Goal: Answer question/provide support

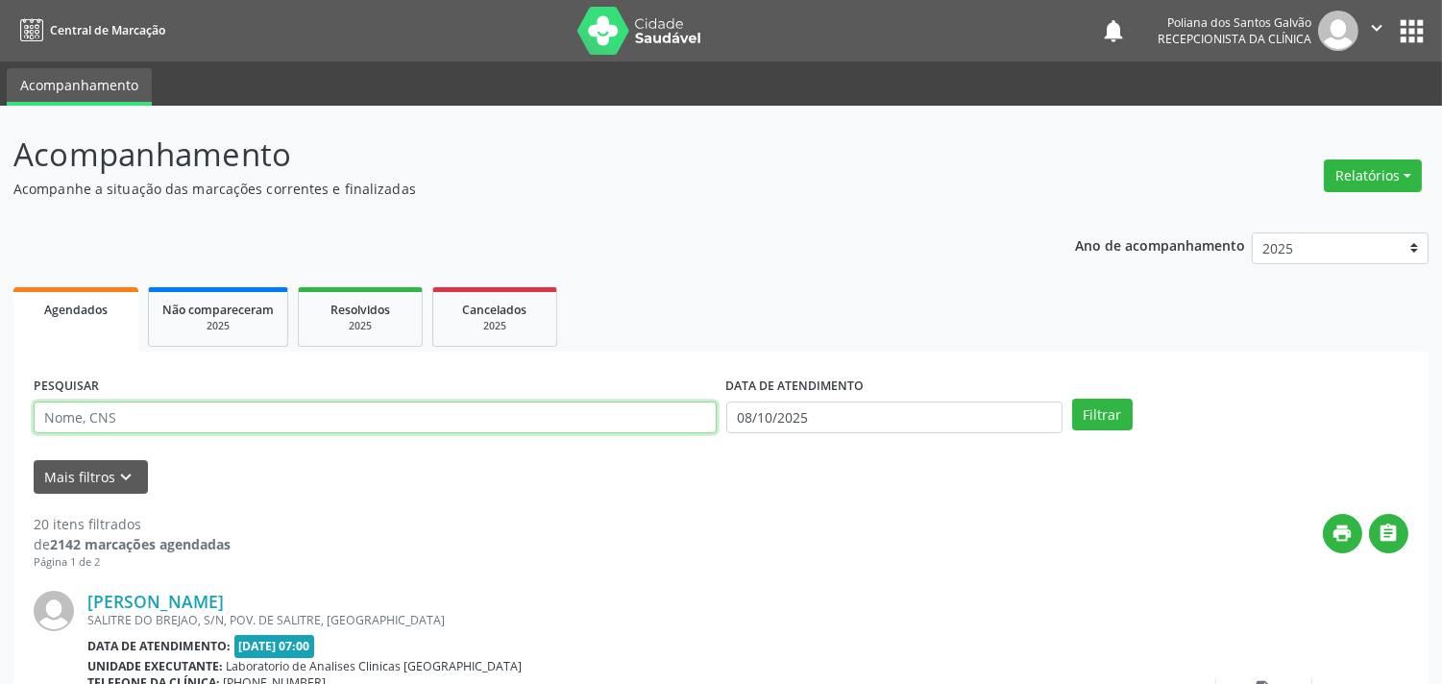
click at [333, 424] on input "text" at bounding box center [375, 417] width 683 height 33
type input "ROSELI"
click at [1072, 399] on button "Filtrar" at bounding box center [1102, 415] width 61 height 33
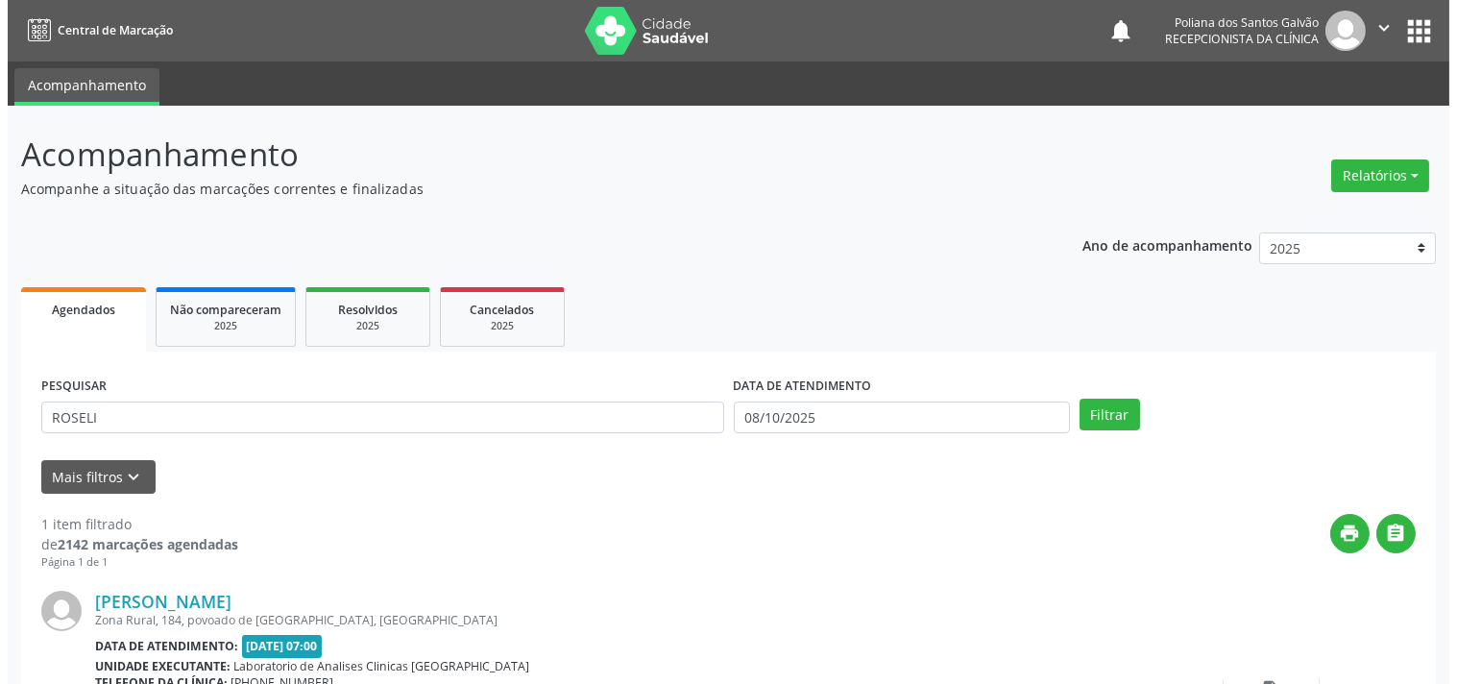
scroll to position [178, 0]
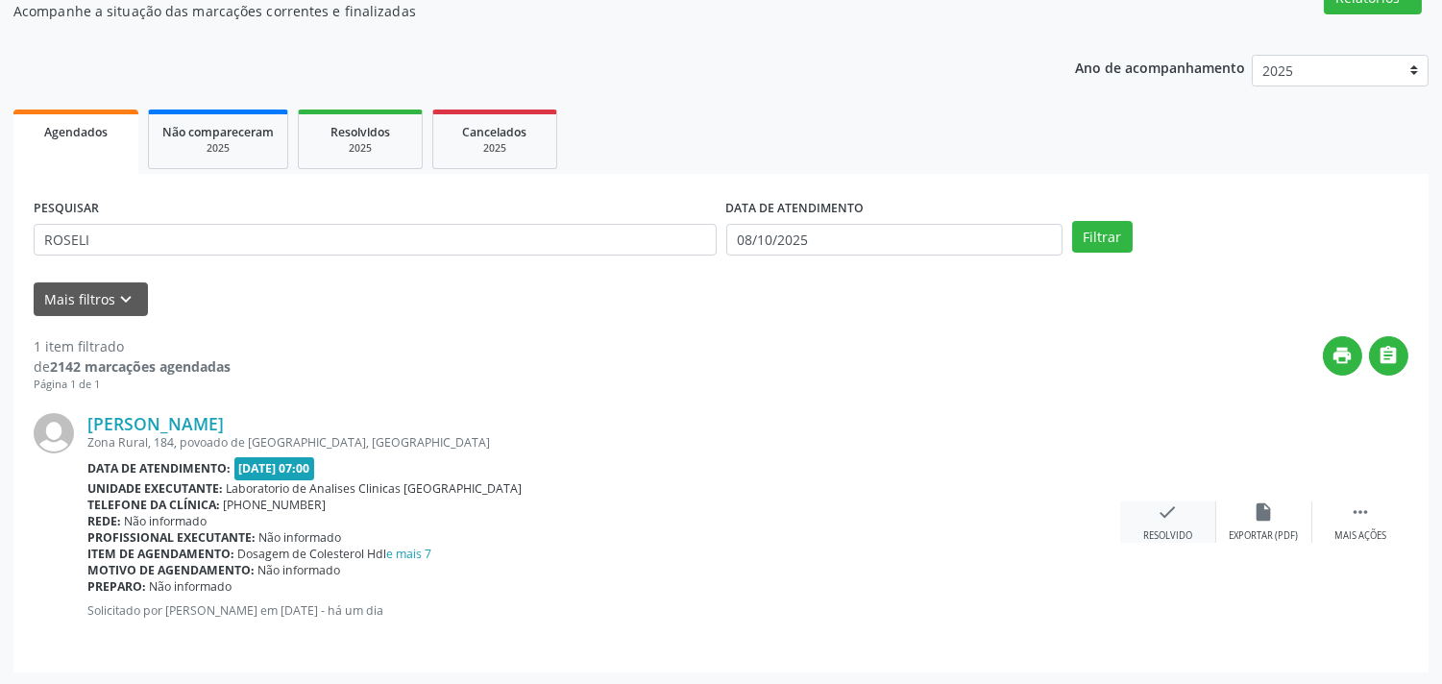
click at [1153, 516] on div "check Resolvido" at bounding box center [1168, 521] width 96 height 41
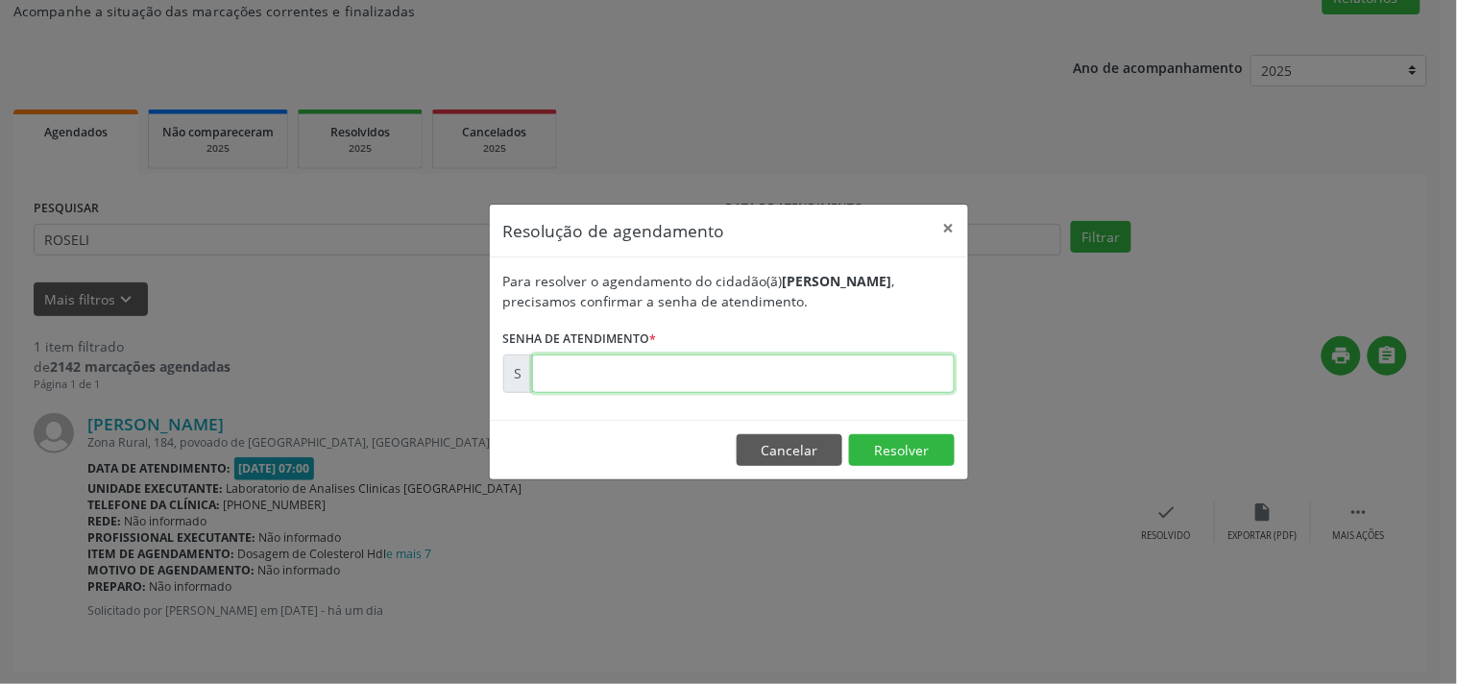
drag, startPoint x: 923, startPoint y: 372, endPoint x: 912, endPoint y: 372, distance: 10.6
click at [912, 372] on input "text" at bounding box center [743, 373] width 423 height 38
type input "00180968"
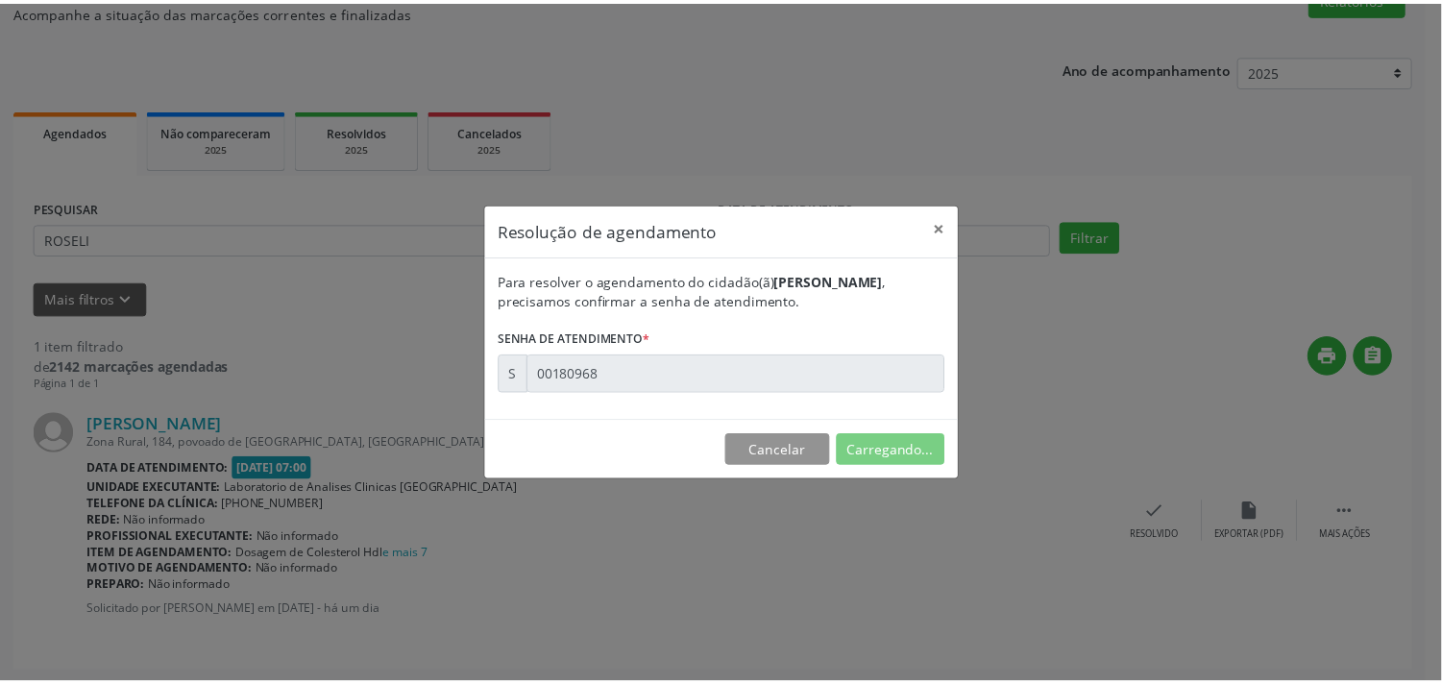
scroll to position [0, 0]
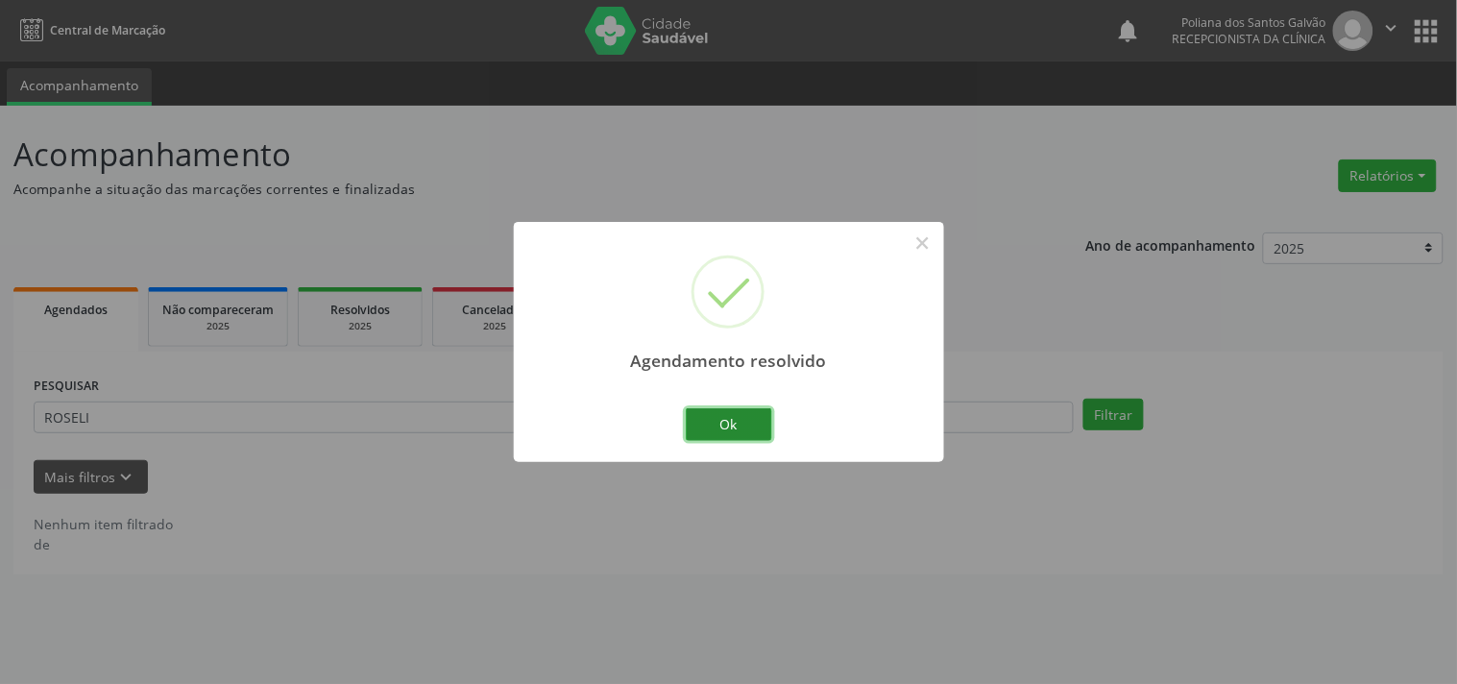
drag, startPoint x: 741, startPoint y: 427, endPoint x: 619, endPoint y: 410, distance: 124.1
click at [740, 427] on button "Ok" at bounding box center [729, 424] width 86 height 33
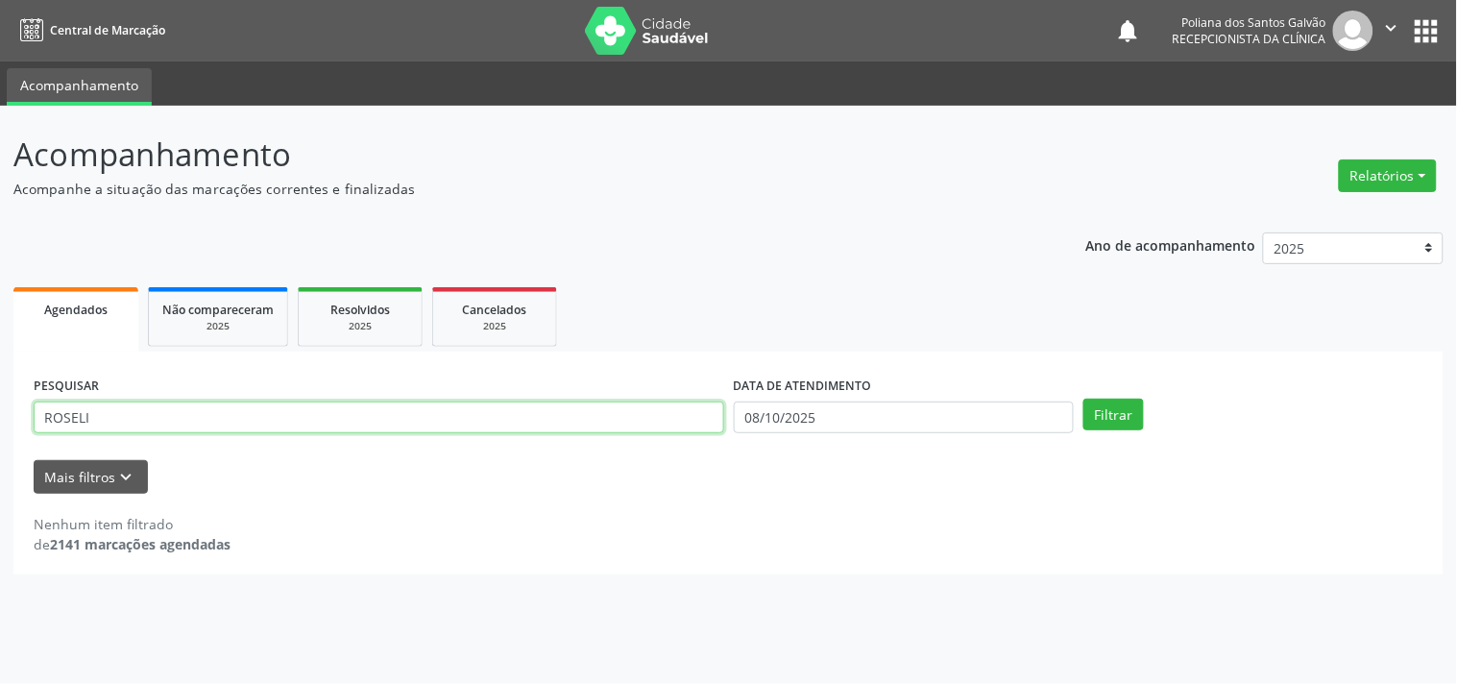
drag, startPoint x: 612, startPoint y: 410, endPoint x: 0, endPoint y: 205, distance: 645.4
click at [0, 294] on div "Acompanhamento Acompanhe a situação das marcações correntes e finalizadas Relat…" at bounding box center [728, 395] width 1457 height 578
type input "="
type input "HELOISA"
click at [1083, 399] on button "Filtrar" at bounding box center [1113, 415] width 61 height 33
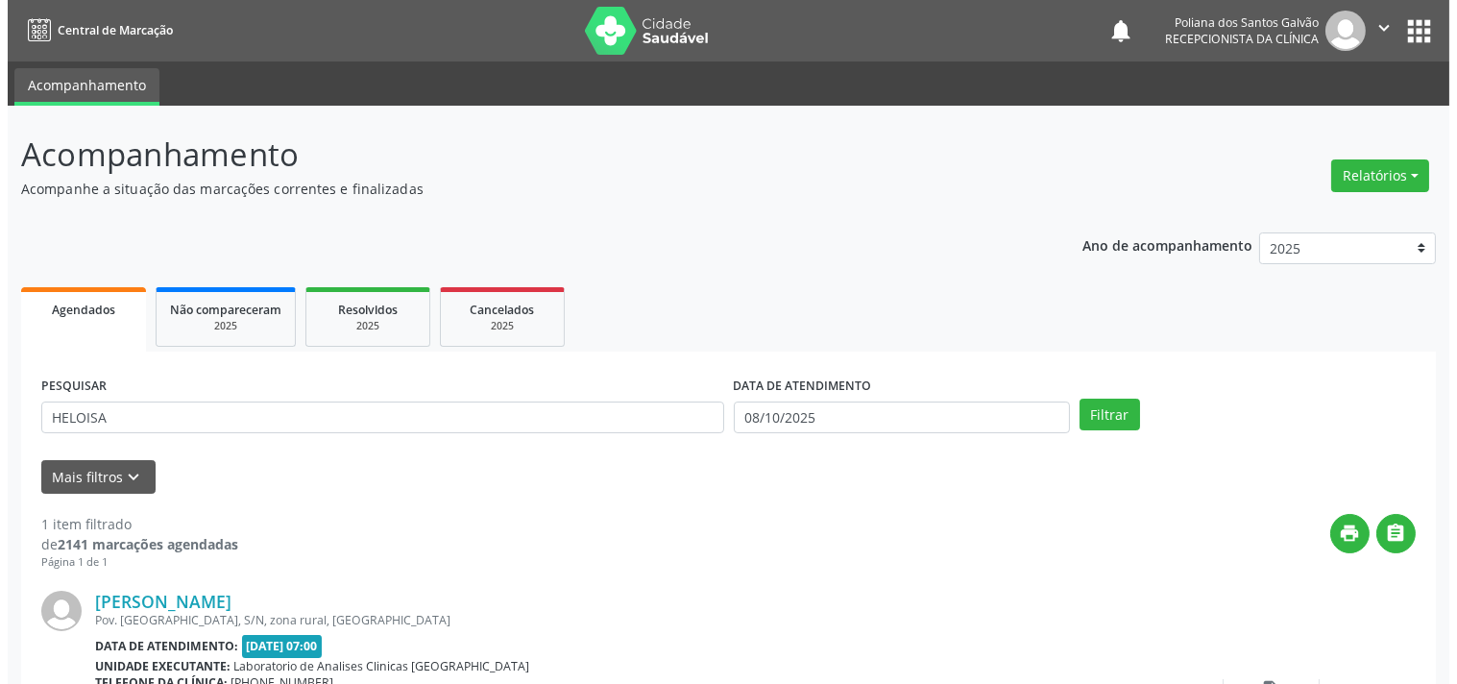
scroll to position [178, 0]
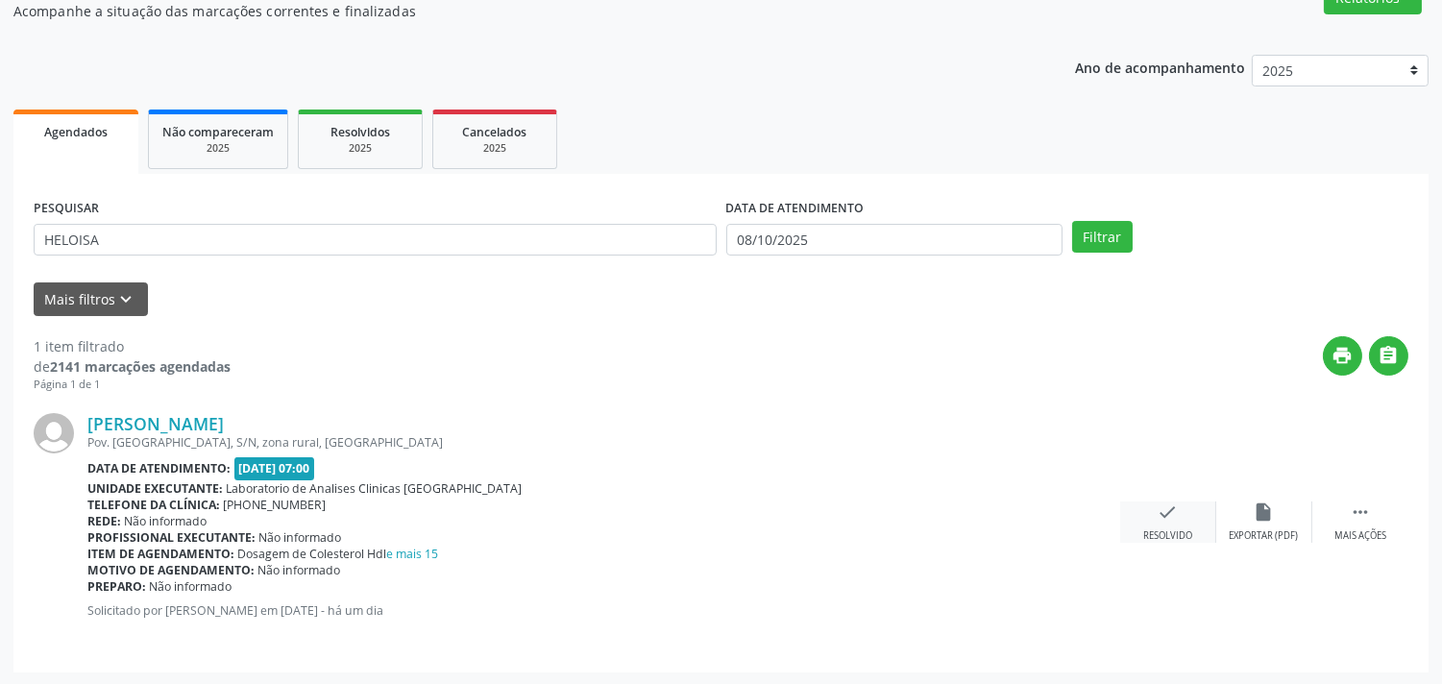
click at [1179, 514] on div "check Resolvido" at bounding box center [1168, 521] width 96 height 41
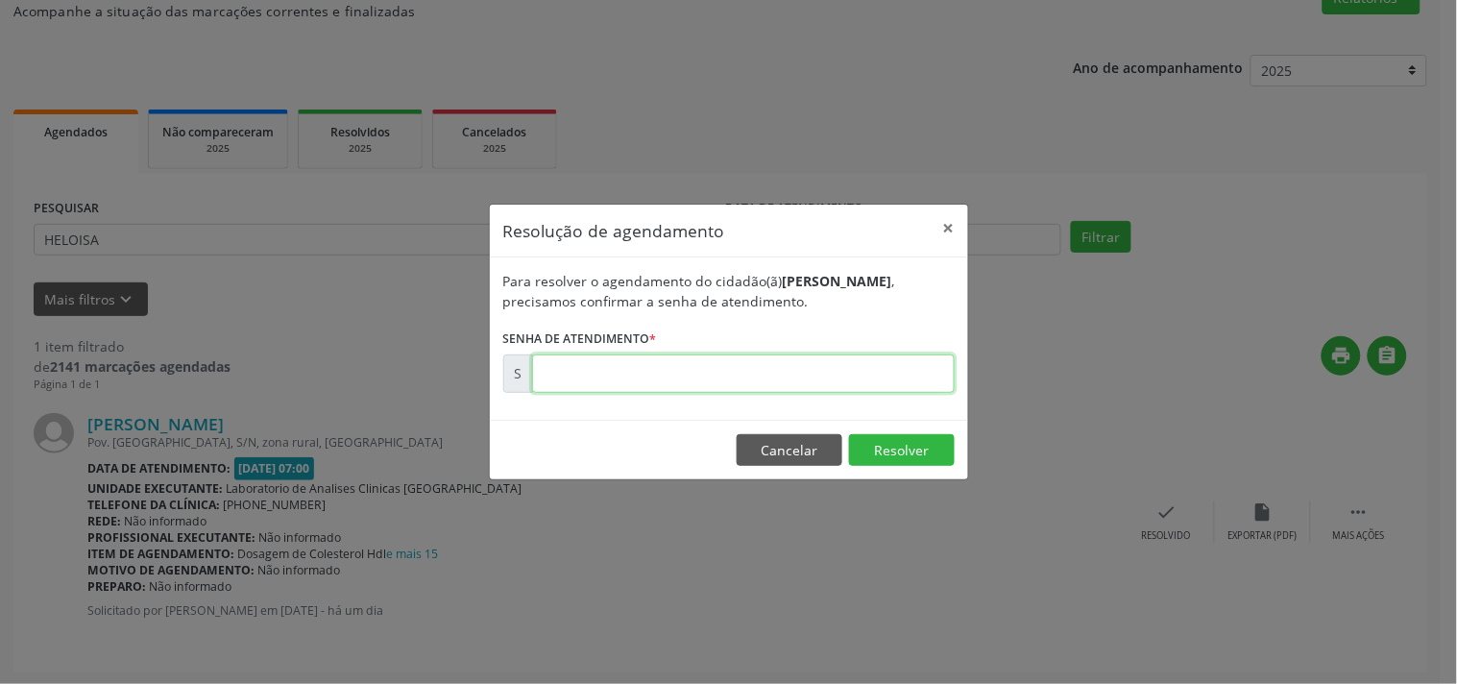
click at [905, 373] on input "text" at bounding box center [743, 373] width 423 height 38
type input "00180926"
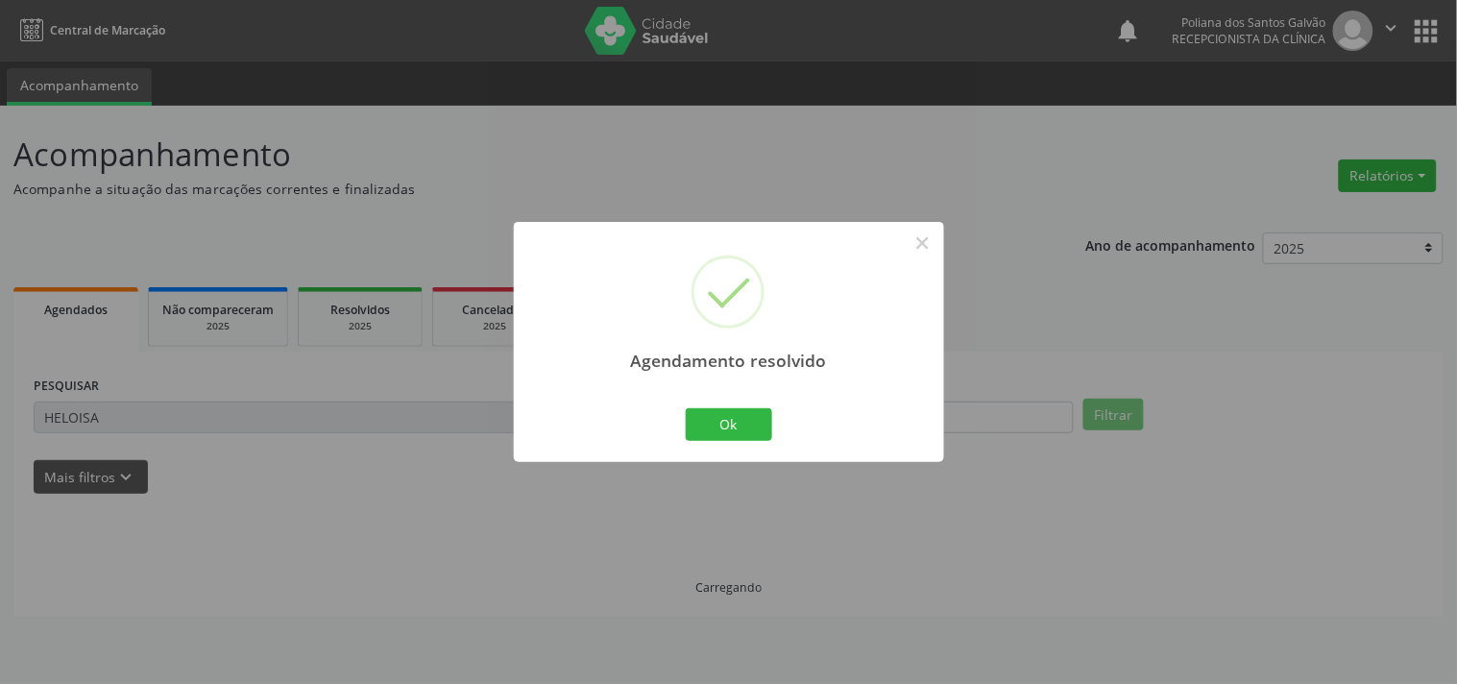
scroll to position [0, 0]
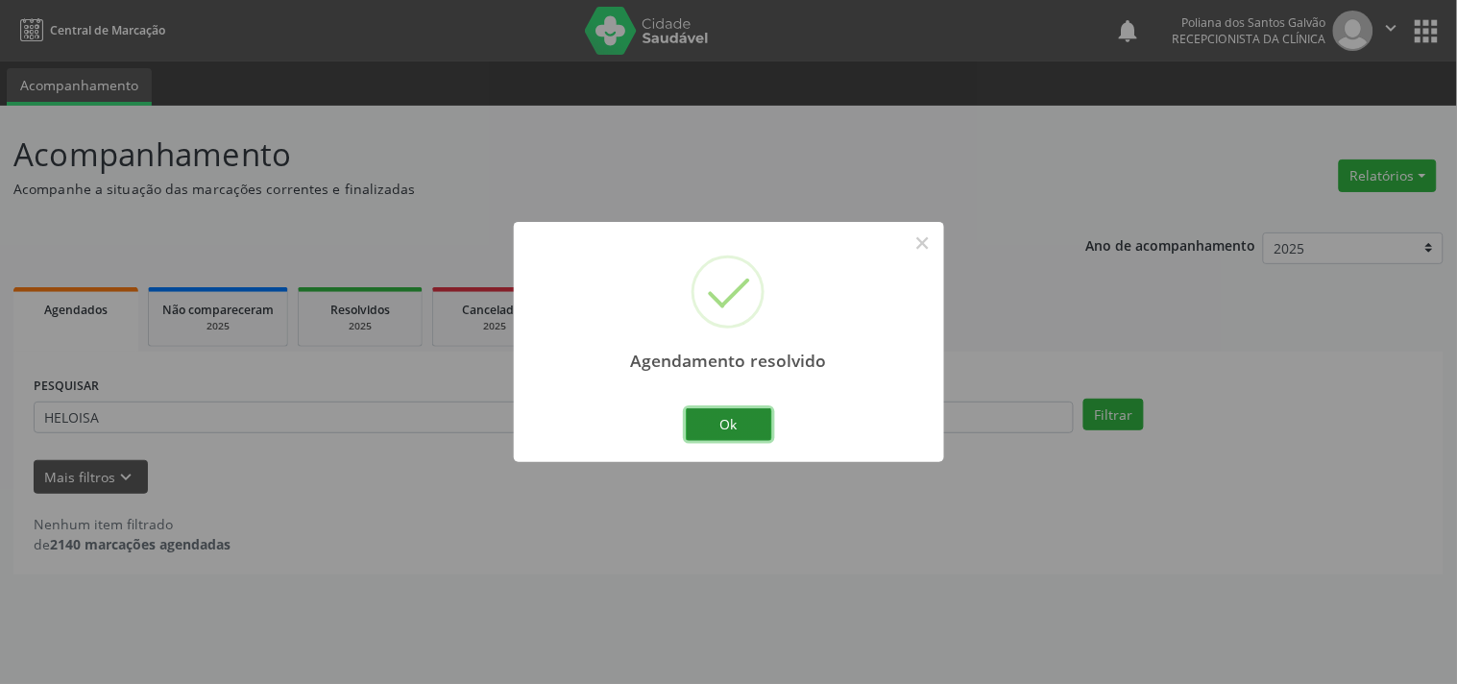
click at [759, 423] on button "Ok" at bounding box center [729, 424] width 86 height 33
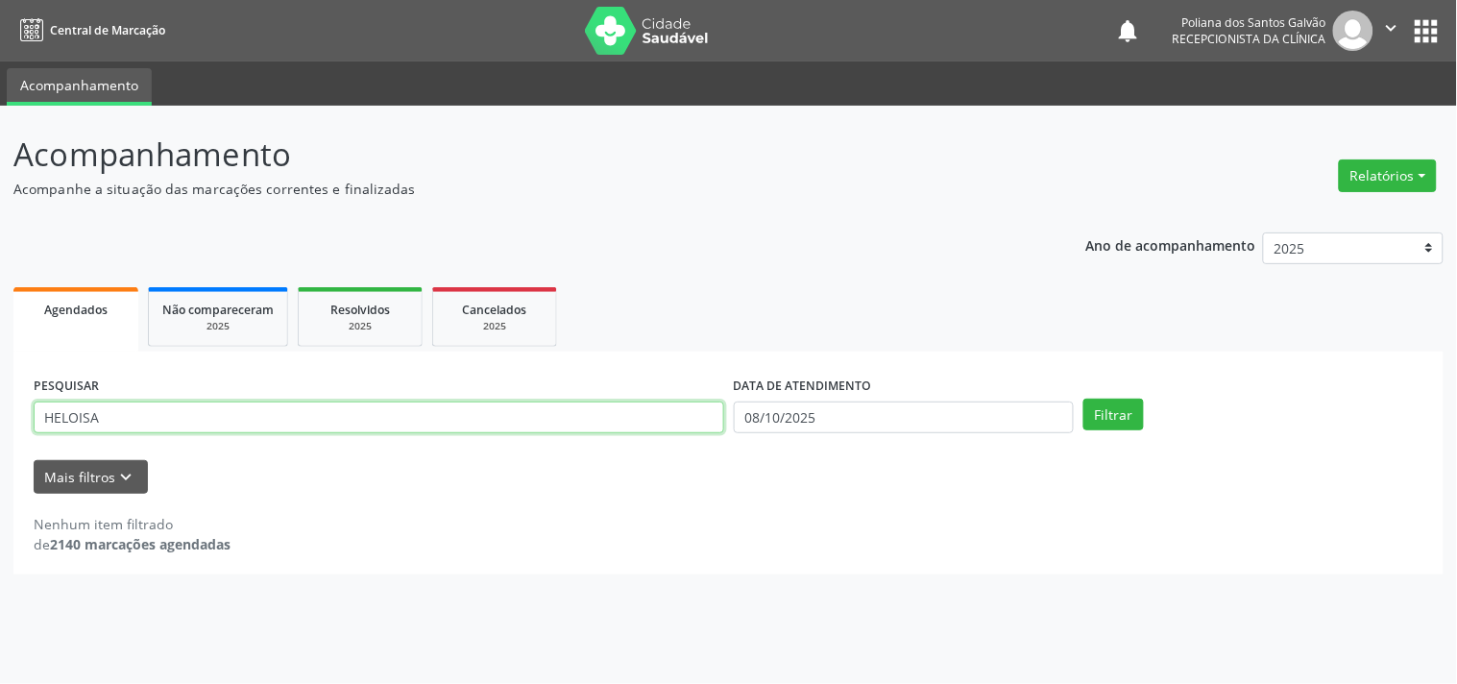
drag, startPoint x: 606, startPoint y: 415, endPoint x: 94, endPoint y: 334, distance: 518.2
click at [180, 336] on div "Agendados Não compareceram 2025 Resolvidos 2025 Cancelados 2025 PESQUISAR HELOI…" at bounding box center [728, 428] width 1430 height 292
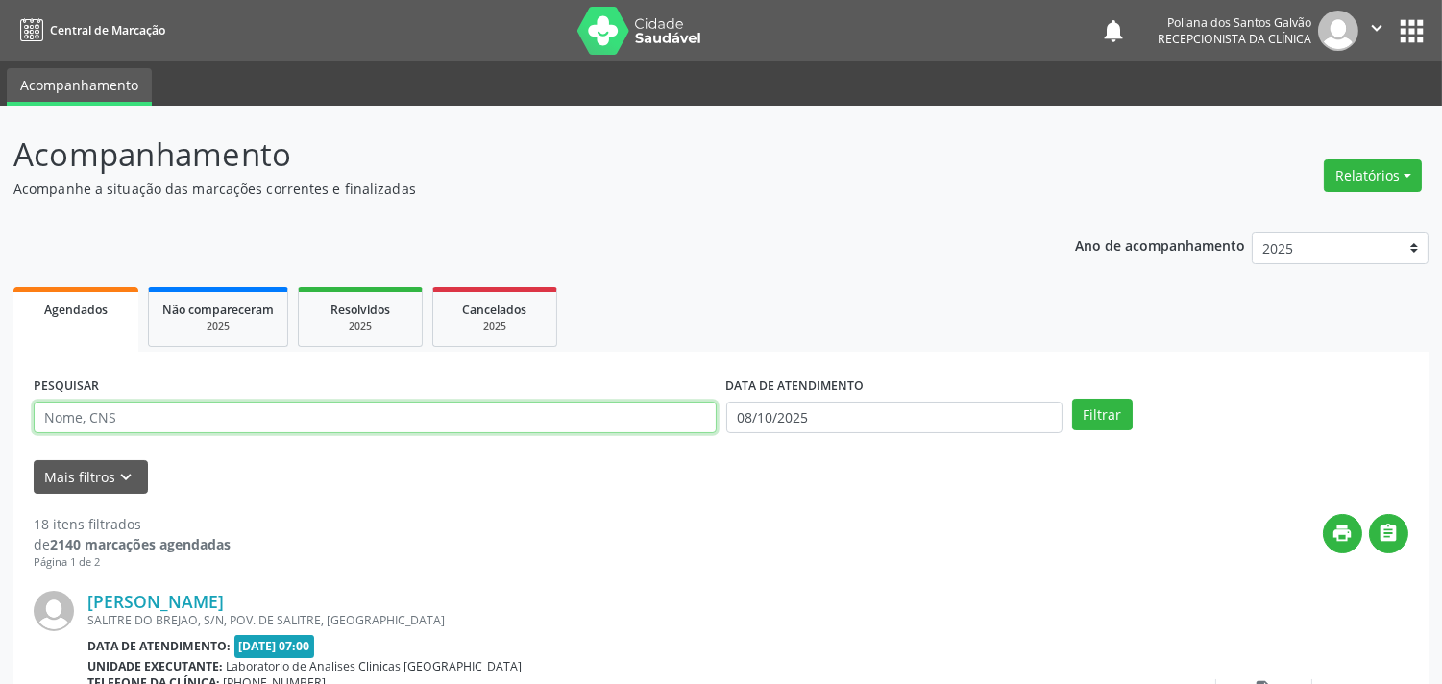
click at [245, 425] on input "text" at bounding box center [375, 417] width 683 height 33
type input "LUCIMARIA"
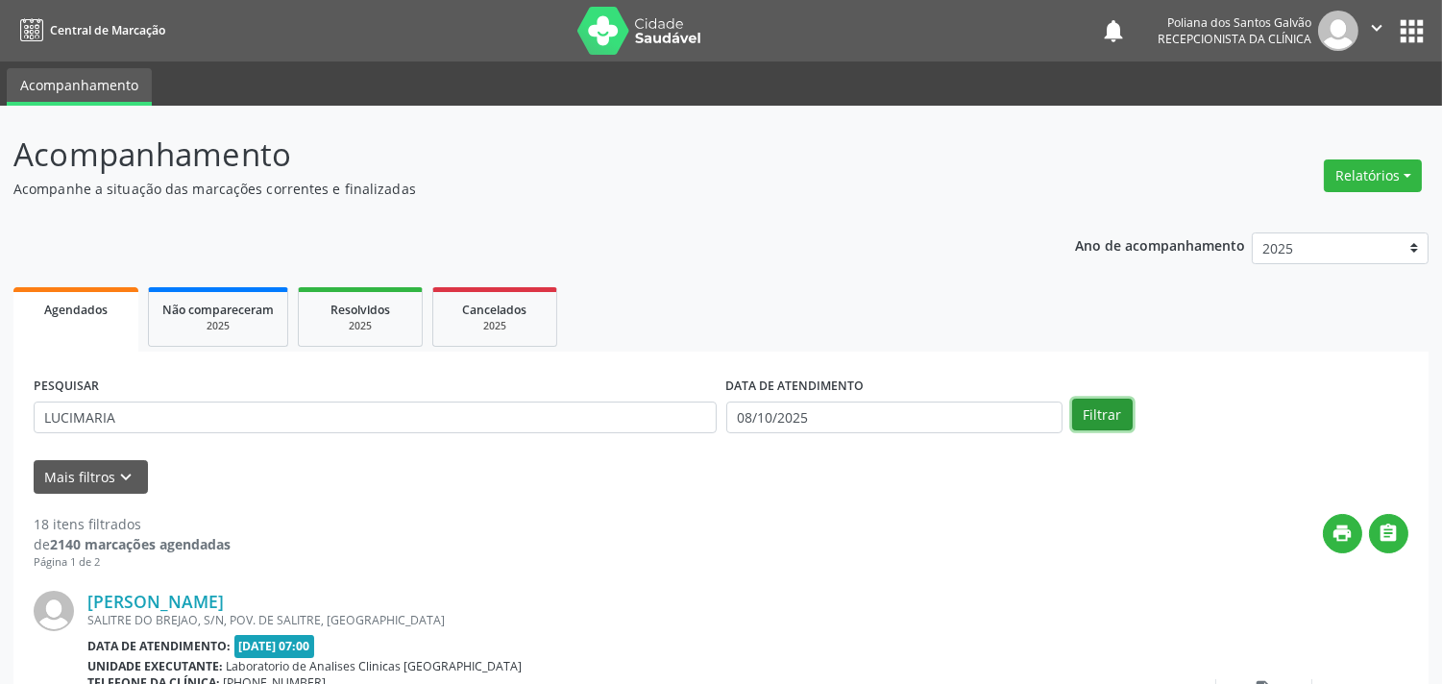
click at [1097, 410] on button "Filtrar" at bounding box center [1102, 415] width 61 height 33
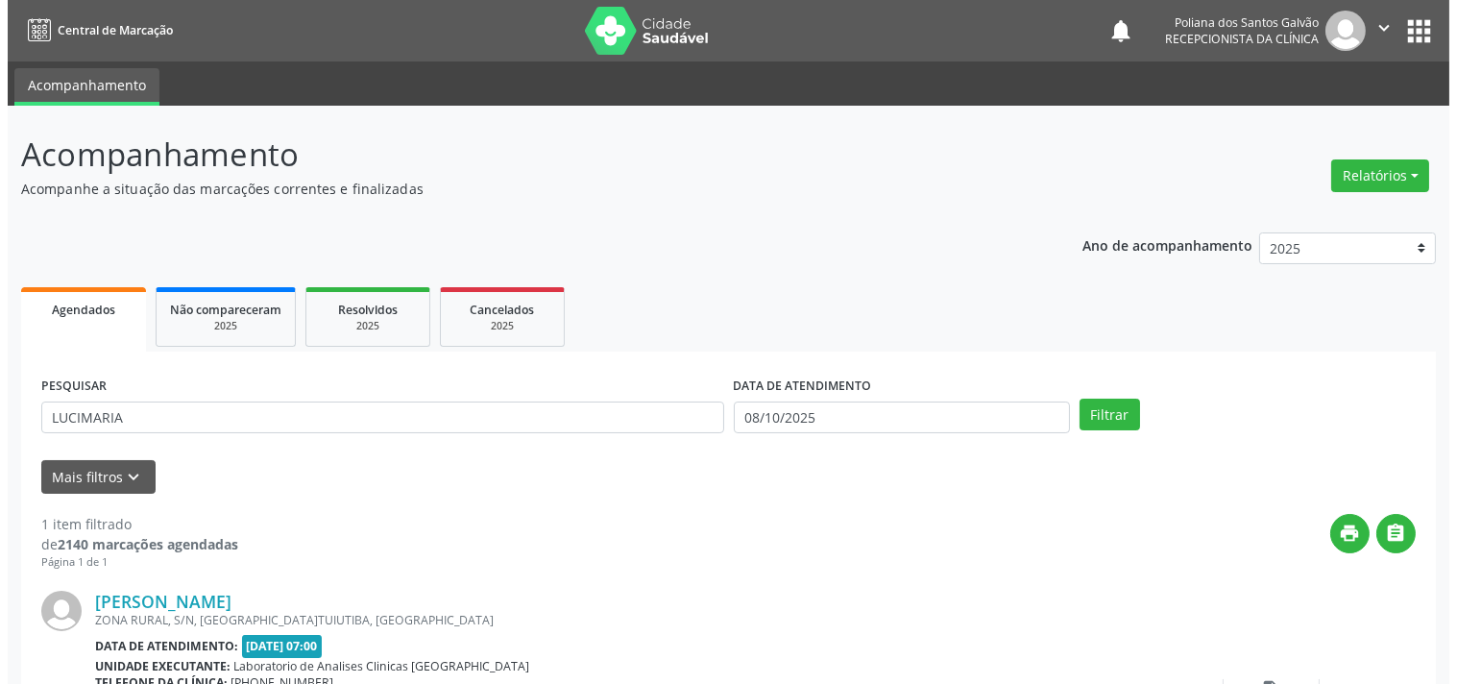
scroll to position [178, 0]
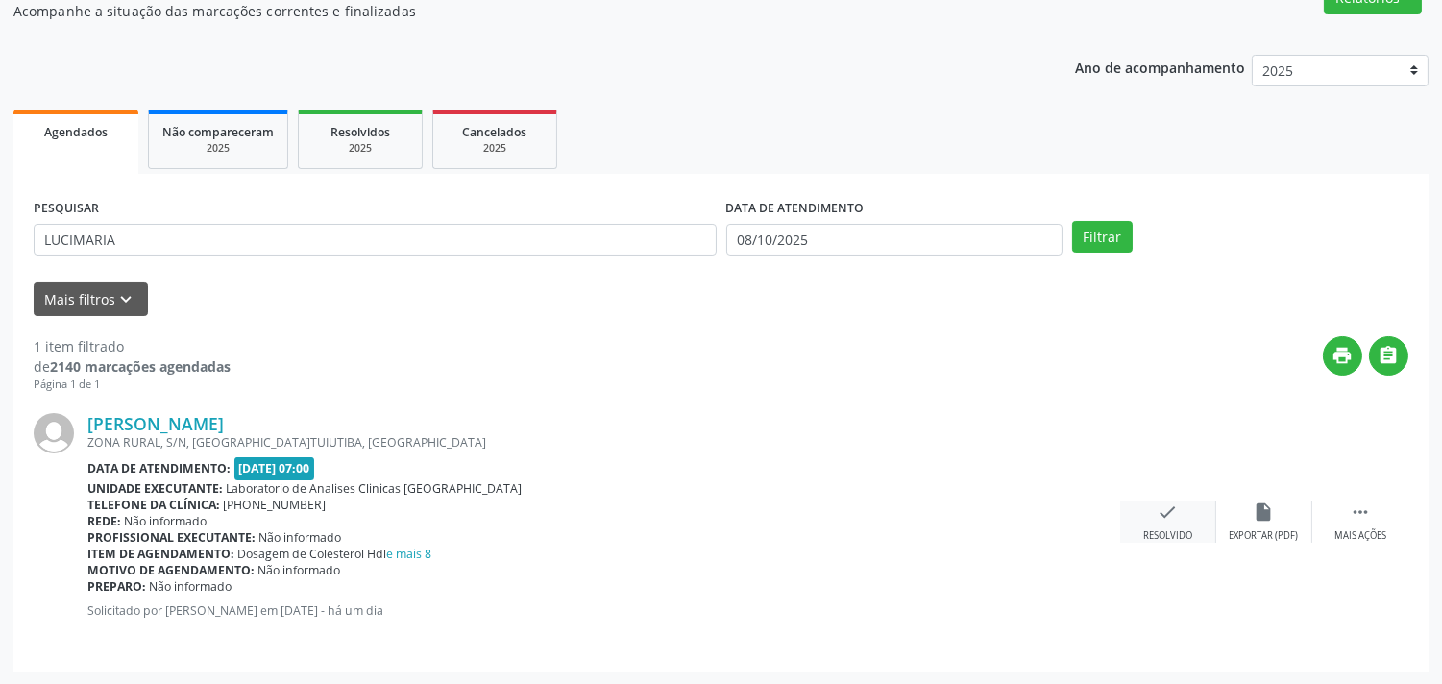
click at [1178, 522] on div "check Resolvido" at bounding box center [1168, 521] width 96 height 41
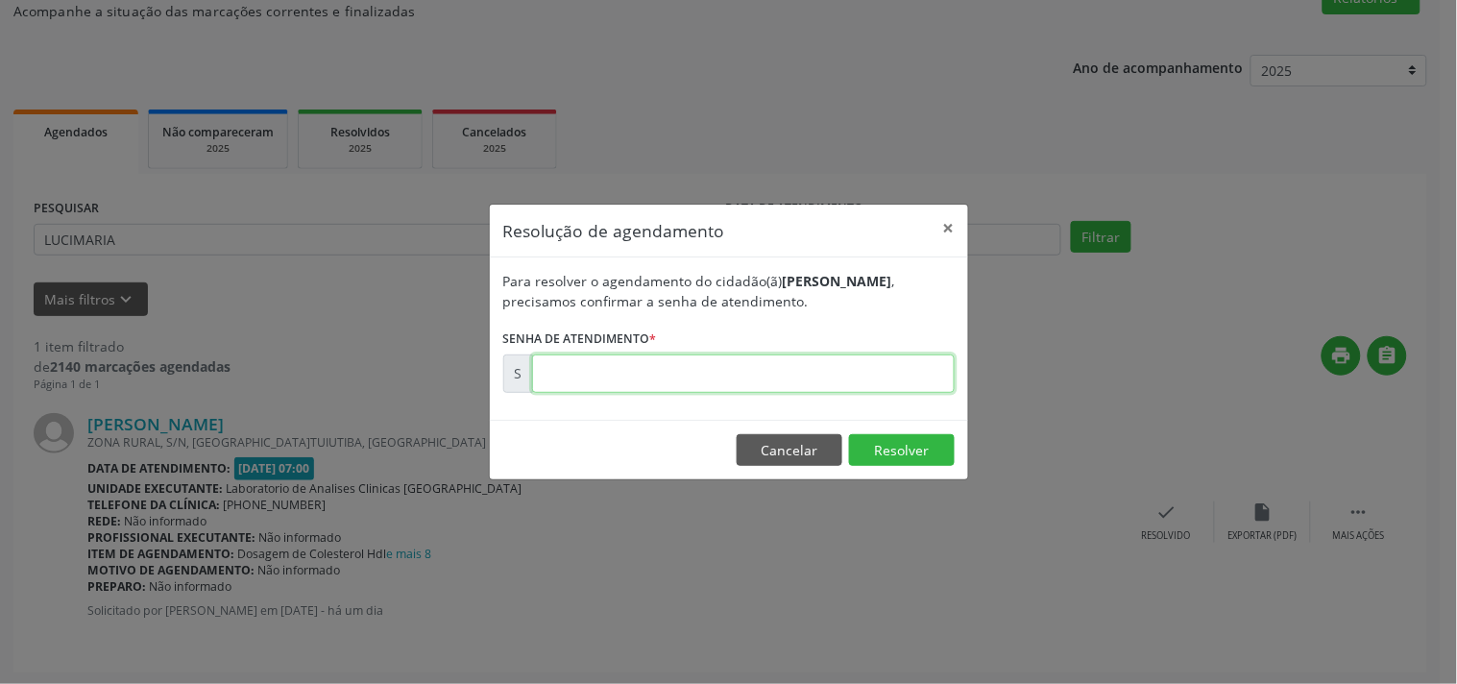
click at [701, 382] on input "text" at bounding box center [743, 373] width 423 height 38
click at [927, 430] on footer "Cancelar Resolver" at bounding box center [729, 450] width 478 height 61
click at [911, 444] on button "Resolver" at bounding box center [902, 450] width 106 height 33
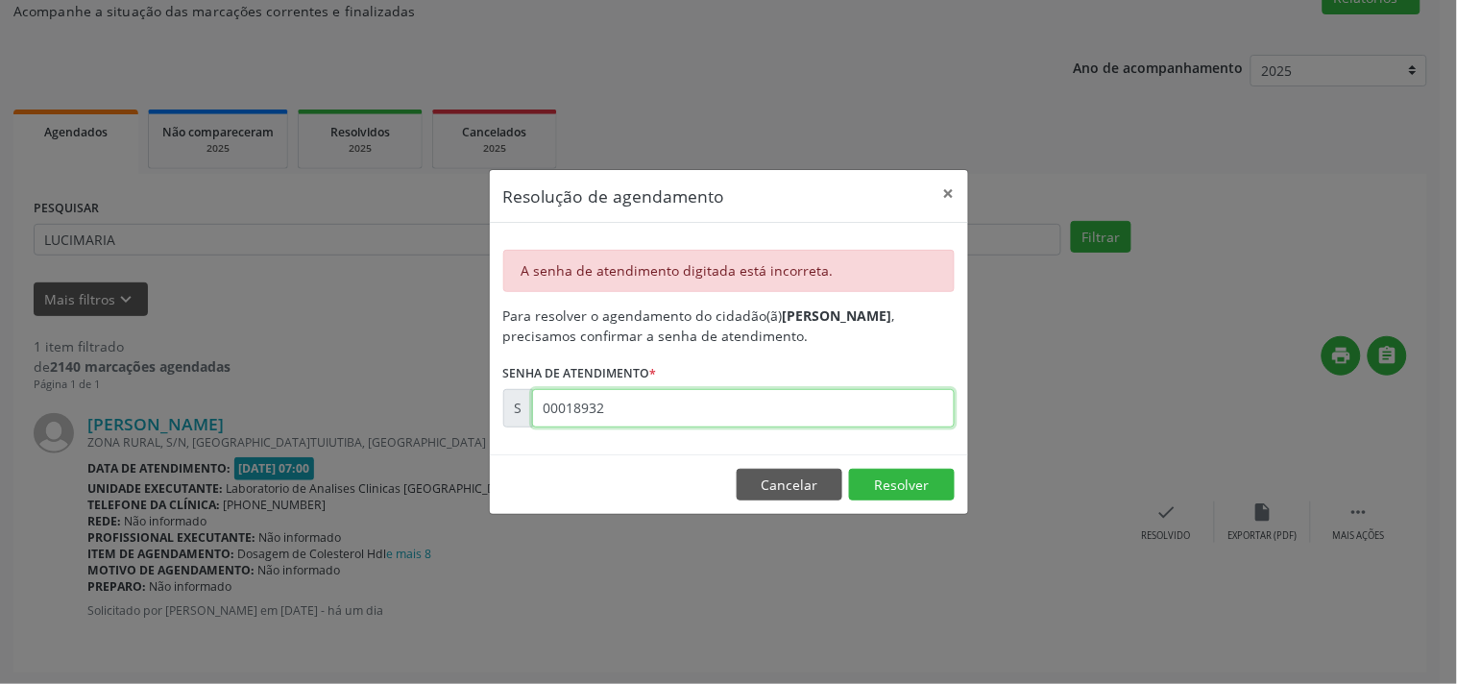
click at [819, 396] on input "00018932" at bounding box center [743, 408] width 423 height 38
type input "00180932"
click at [885, 484] on button "Resolver" at bounding box center [902, 485] width 106 height 33
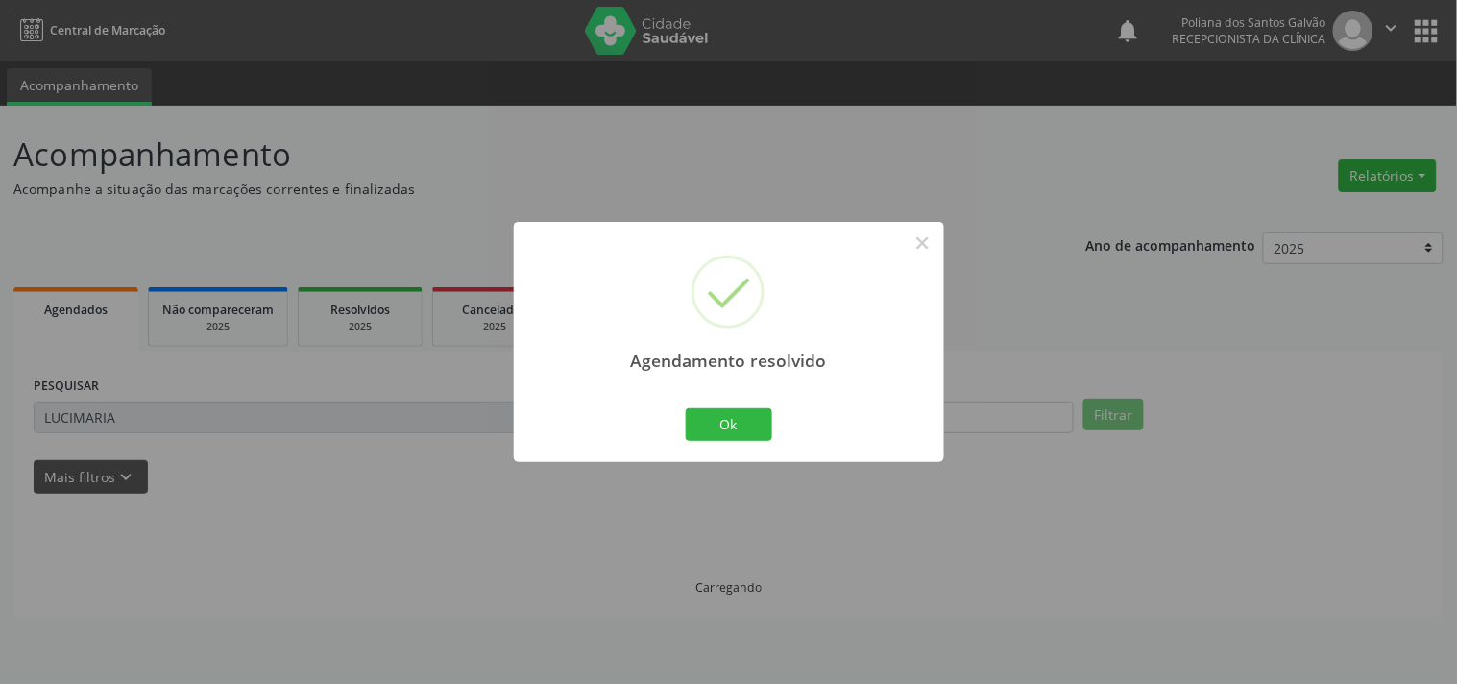
scroll to position [0, 0]
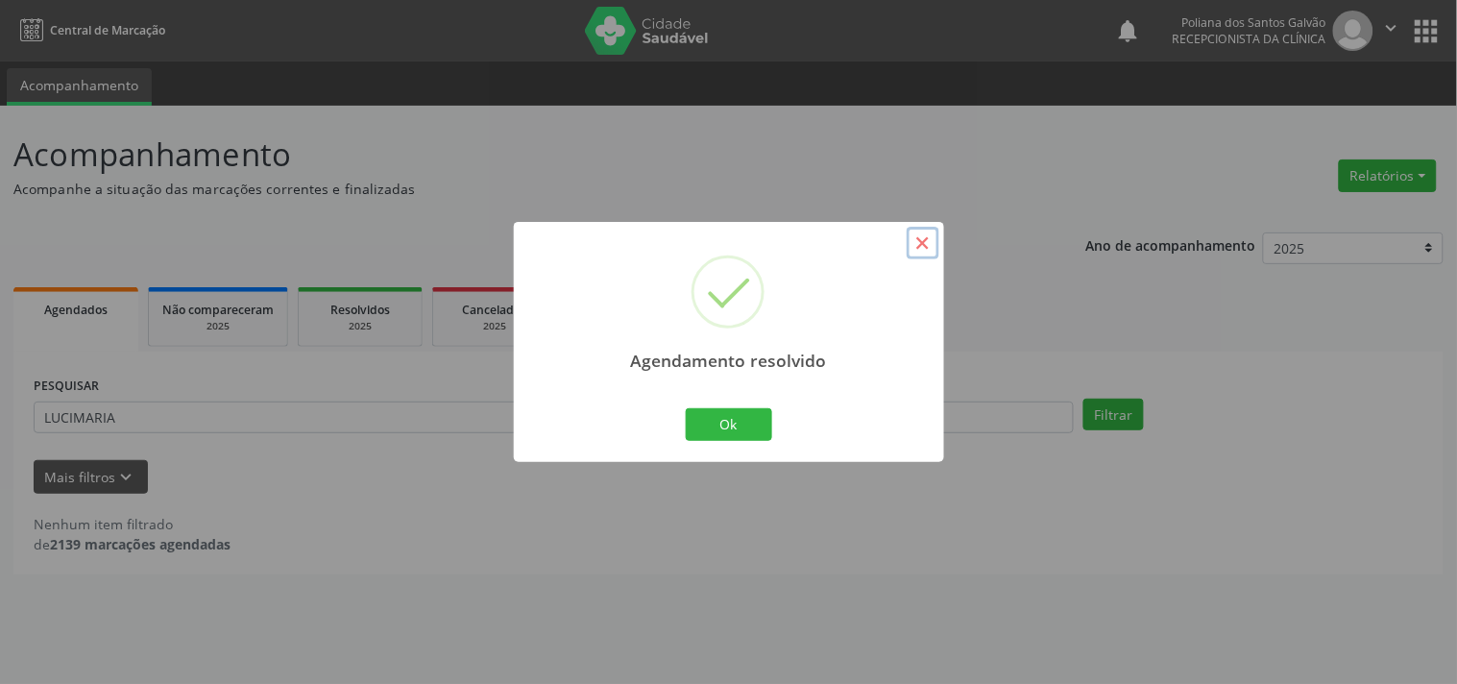
click at [912, 246] on button "×" at bounding box center [923, 243] width 33 height 33
